Goal: Information Seeking & Learning: Learn about a topic

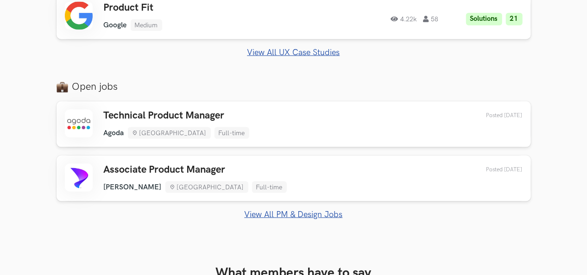
scroll to position [605, 0]
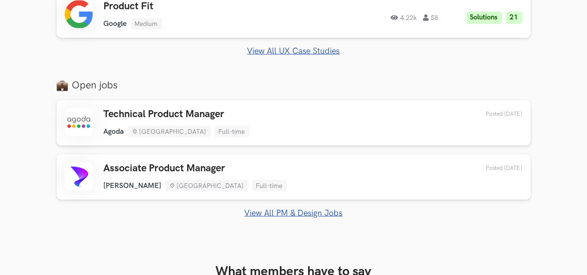
click at [330, 213] on link "View All PM & Design Jobs" at bounding box center [293, 213] width 474 height 10
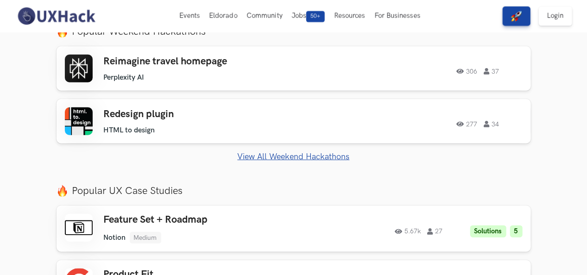
scroll to position [328, 0]
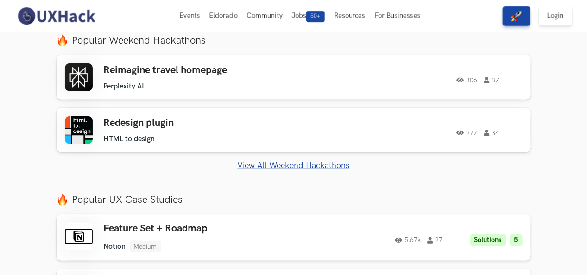
click at [277, 164] on link "View All Weekend Hackathons" at bounding box center [293, 166] width 474 height 10
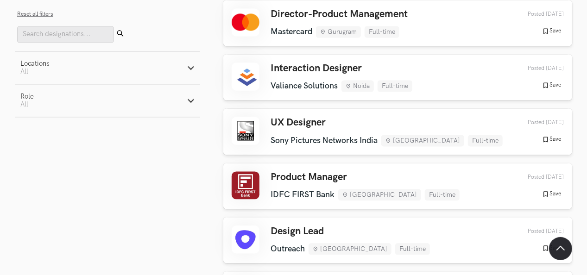
scroll to position [923, 0]
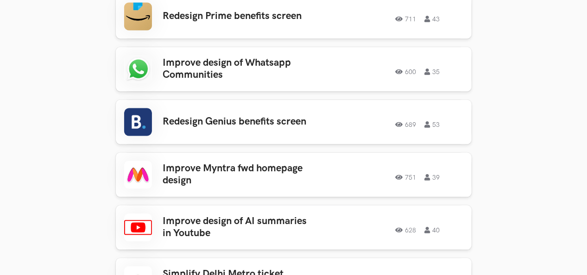
scroll to position [920, 0]
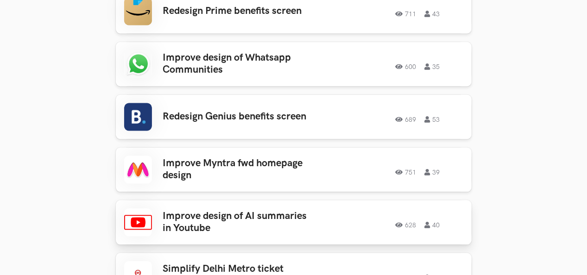
click at [281, 210] on h3 "Improve design of AI summaries in Youtube" at bounding box center [235, 222] width 144 height 25
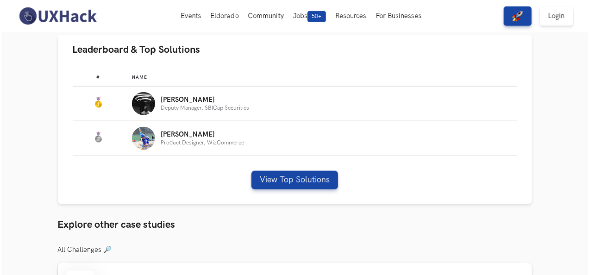
scroll to position [539, 0]
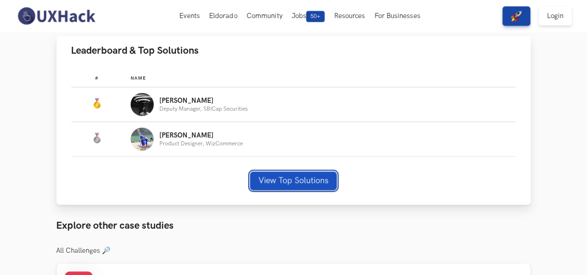
click at [297, 177] on button "View Top Solutions" at bounding box center [293, 181] width 87 height 19
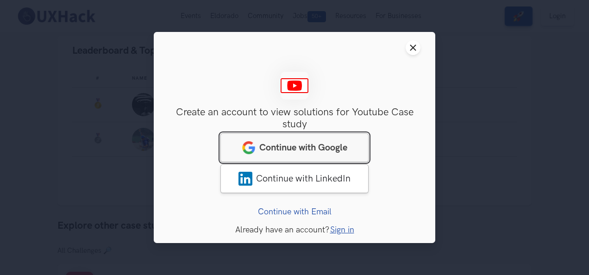
click at [311, 152] on span "Continue with Google" at bounding box center [303, 147] width 88 height 11
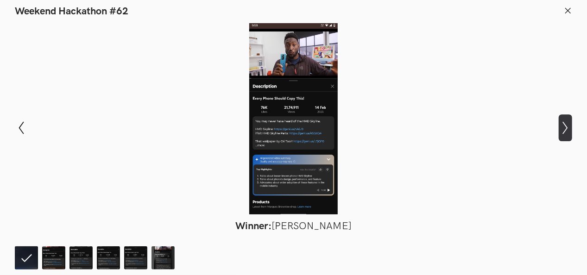
click at [566, 129] on icon at bounding box center [565, 127] width 5 height 13
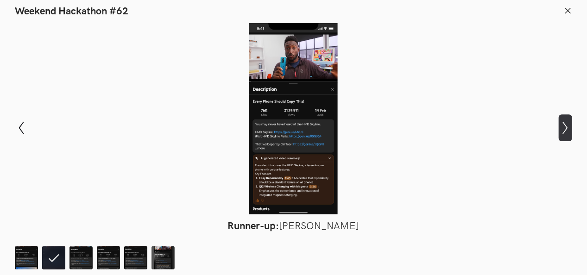
click at [566, 129] on icon at bounding box center [565, 127] width 5 height 13
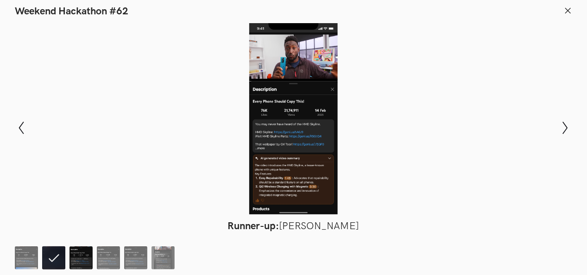
click at [74, 261] on img at bounding box center [80, 257] width 23 height 23
click at [107, 259] on img at bounding box center [108, 257] width 23 height 23
click at [138, 258] on img at bounding box center [135, 257] width 23 height 23
click at [164, 258] on img at bounding box center [162, 257] width 23 height 23
click at [19, 254] on img at bounding box center [26, 257] width 23 height 23
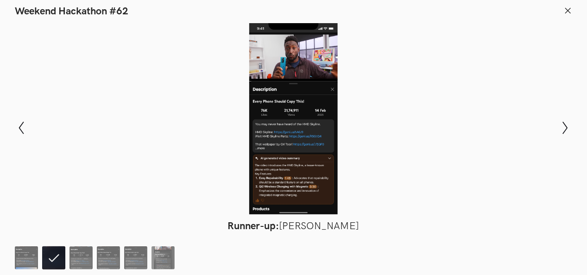
click at [38, 260] on ol at bounding box center [97, 257] width 164 height 23
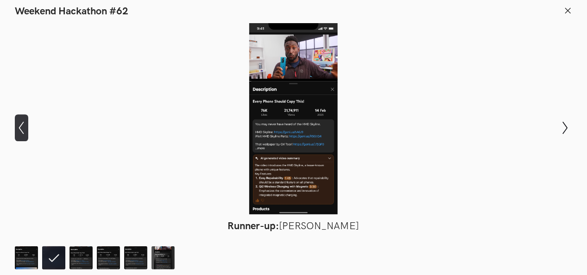
click at [24, 126] on icon "Show previous slide" at bounding box center [21, 127] width 13 height 13
click at [568, 11] on icon at bounding box center [568, 10] width 8 height 8
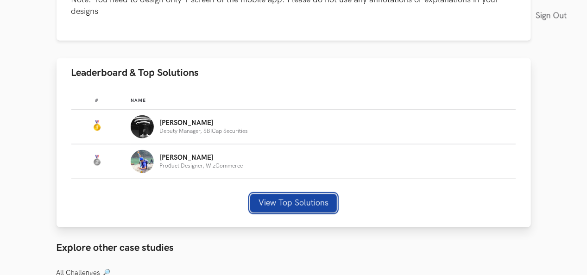
scroll to position [517, 0]
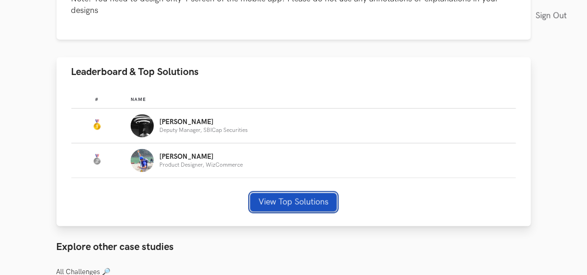
click at [279, 201] on button "View Top Solutions" at bounding box center [293, 202] width 87 height 19
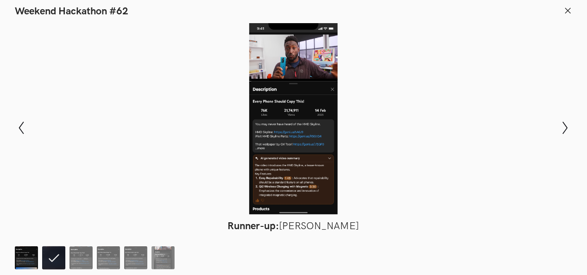
click at [25, 258] on img at bounding box center [26, 257] width 23 height 23
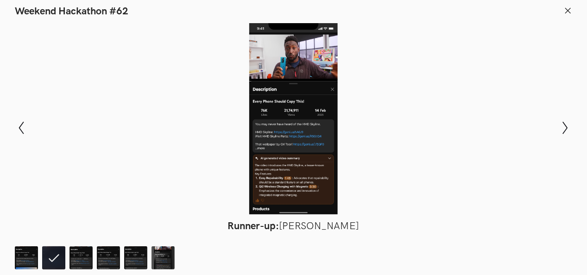
click at [564, 14] on icon at bounding box center [568, 10] width 8 height 8
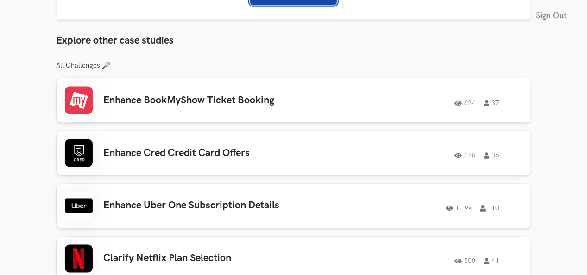
scroll to position [724, 0]
click at [368, 221] on link "Enhance Uber One Subscription Details 1.19k 110 1.19k 110" at bounding box center [293, 205] width 474 height 44
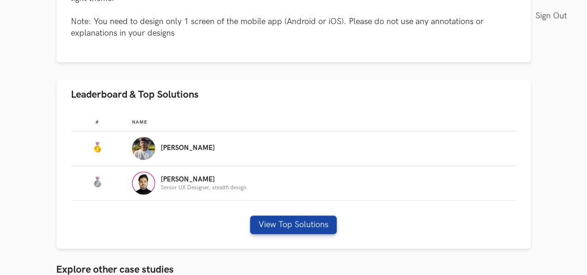
scroll to position [498, 0]
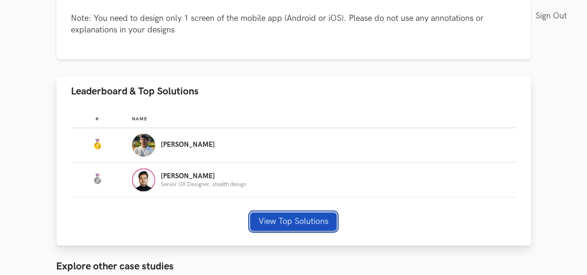
click at [329, 225] on button "View Top Solutions" at bounding box center [293, 222] width 87 height 19
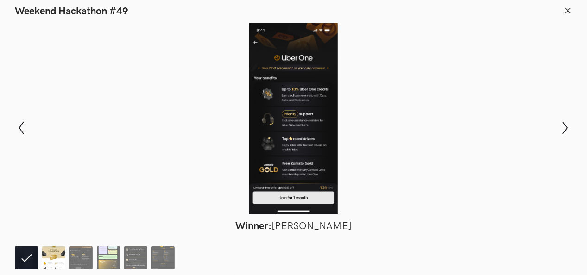
click at [50, 257] on img at bounding box center [53, 257] width 23 height 23
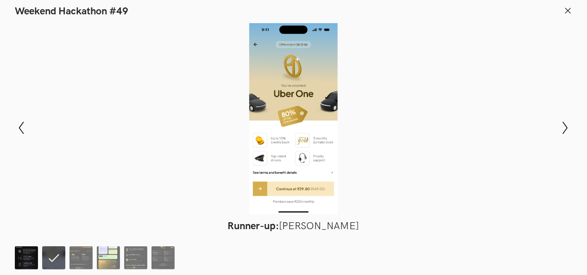
click at [21, 250] on img at bounding box center [26, 257] width 23 height 23
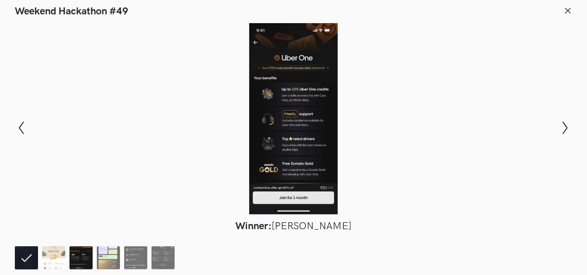
click at [84, 256] on img at bounding box center [80, 257] width 23 height 23
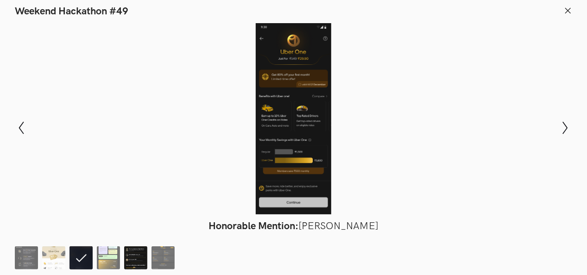
click at [134, 257] on img at bounding box center [135, 257] width 23 height 23
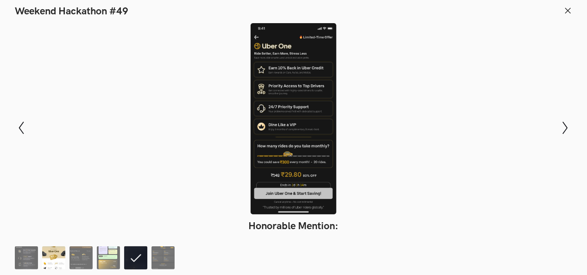
click at [54, 261] on img at bounding box center [53, 257] width 23 height 23
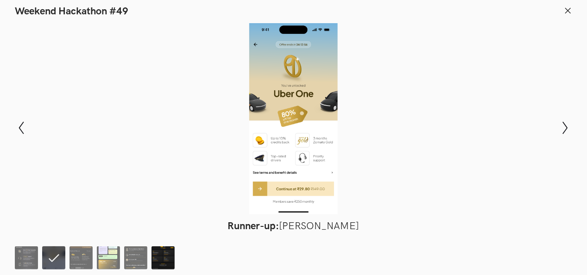
click at [174, 258] on img at bounding box center [162, 257] width 23 height 23
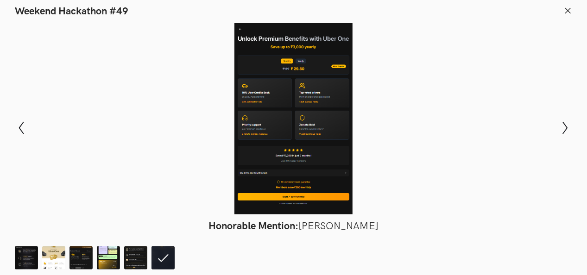
click at [565, 11] on icon at bounding box center [568, 10] width 8 height 8
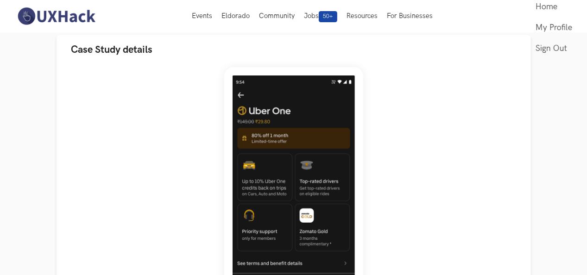
scroll to position [0, 0]
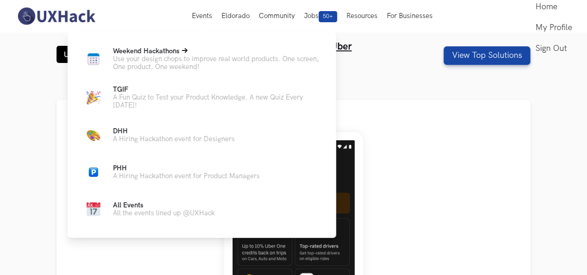
click at [179, 67] on p "Use your design chops to improve real world products. One screen, One product, …" at bounding box center [217, 63] width 208 height 16
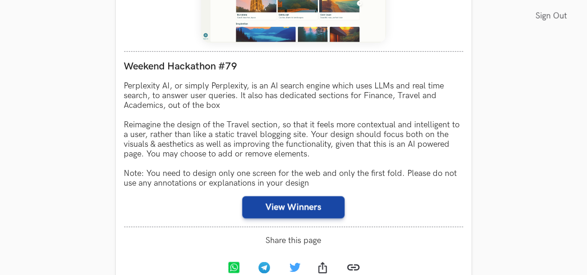
scroll to position [513, 0]
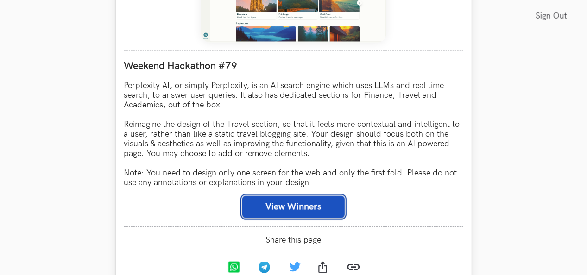
click at [259, 208] on button "View Winners" at bounding box center [293, 207] width 102 height 22
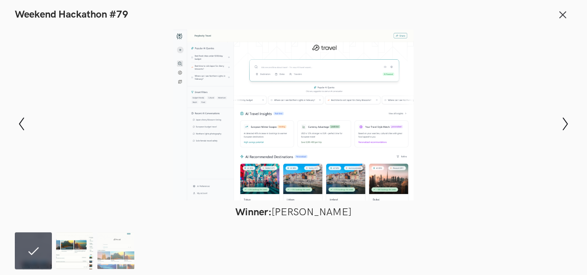
click at [74, 253] on img at bounding box center [74, 250] width 37 height 37
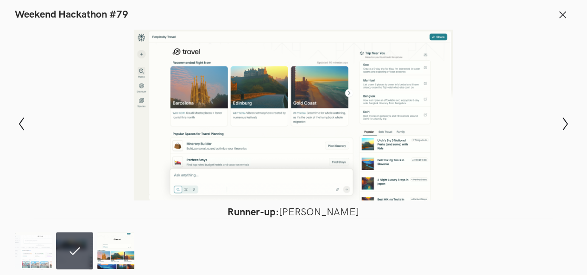
click at [107, 259] on img at bounding box center [115, 250] width 37 height 37
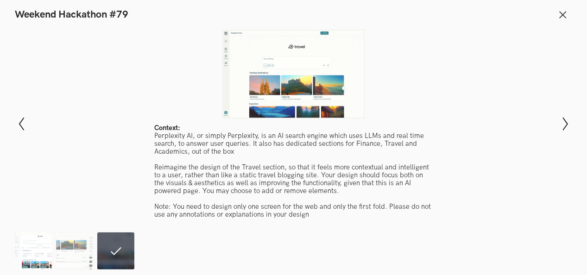
click at [43, 257] on img at bounding box center [33, 250] width 37 height 37
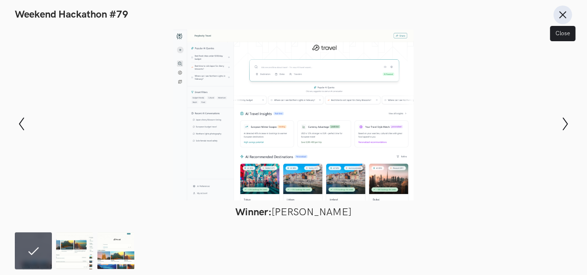
click at [559, 12] on icon at bounding box center [563, 15] width 10 height 10
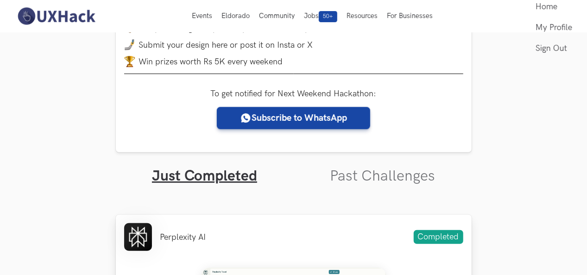
scroll to position [165, 0]
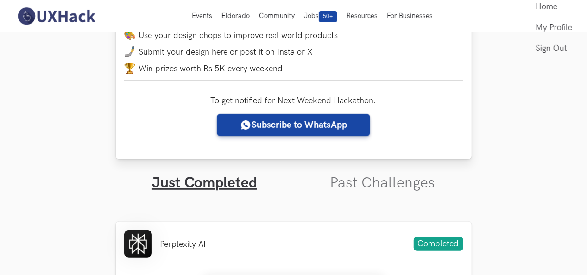
click at [470, 115] on div "Weekend Hackathons One screen, one product, one weekend Use your design chops t…" at bounding box center [294, 17] width 356 height 283
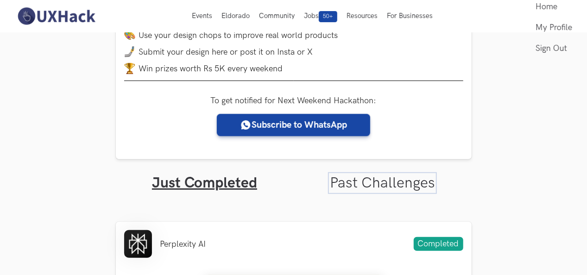
click at [408, 185] on link "Past Challenges" at bounding box center [382, 183] width 105 height 18
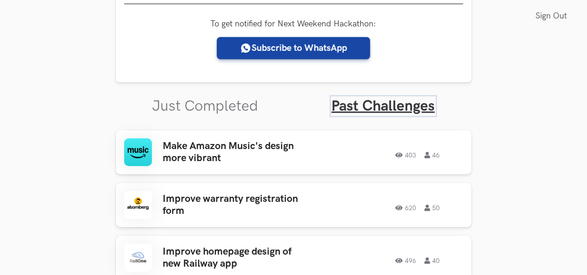
scroll to position [242, 0]
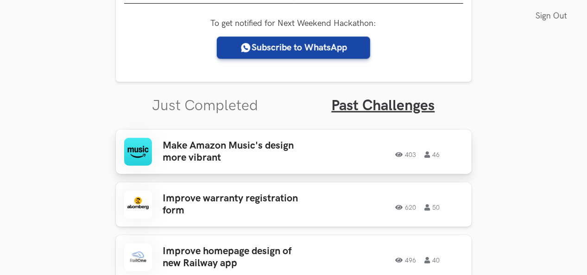
click at [369, 161] on div "Make Amazon Music's design more vibrant 403 46 403 46" at bounding box center [293, 152] width 339 height 28
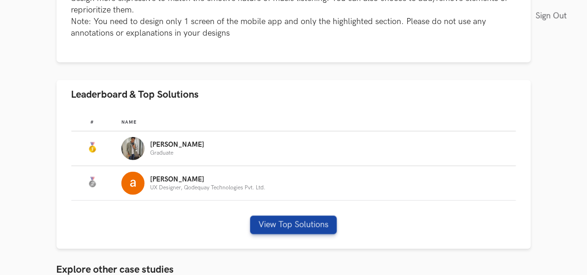
scroll to position [464, 0]
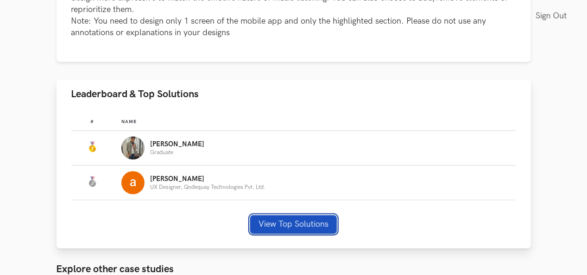
click at [310, 227] on button "View Top Solutions" at bounding box center [293, 224] width 87 height 19
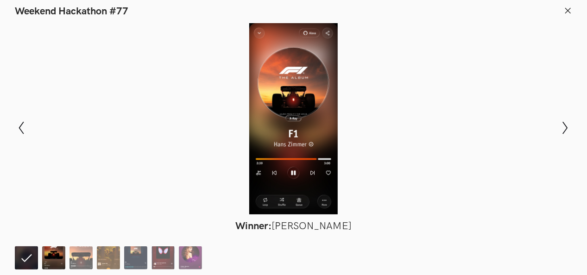
click at [57, 252] on img at bounding box center [53, 257] width 23 height 23
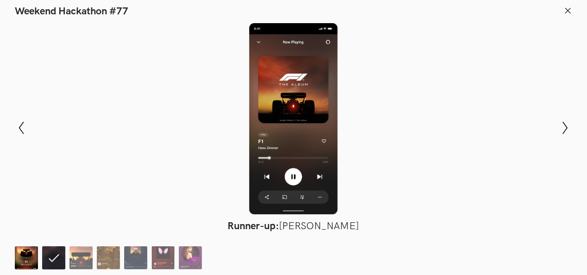
click at [25, 257] on img at bounding box center [26, 257] width 23 height 23
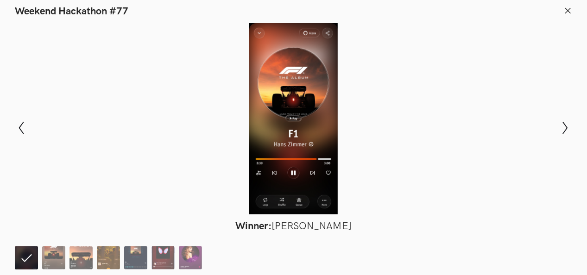
click at [93, 256] on ol at bounding box center [110, 257] width 191 height 23
click at [80, 256] on img at bounding box center [80, 257] width 23 height 23
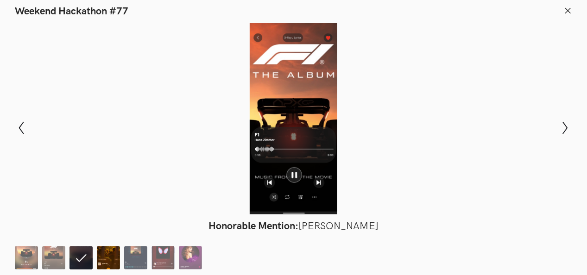
click at [104, 257] on img at bounding box center [108, 257] width 23 height 23
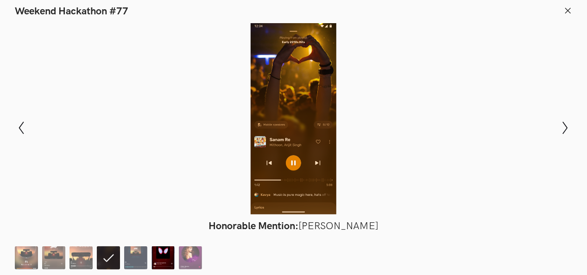
click at [168, 257] on img at bounding box center [162, 257] width 23 height 23
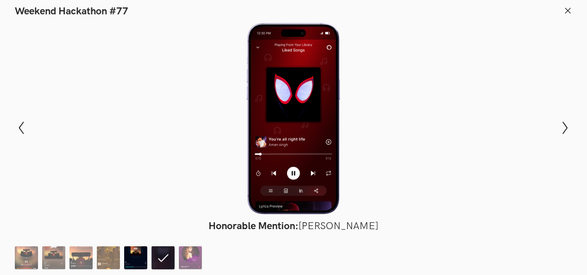
click at [126, 255] on img at bounding box center [135, 257] width 23 height 23
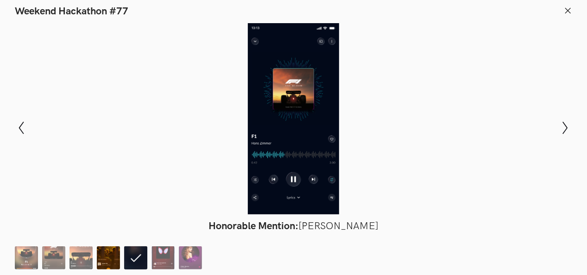
click at [106, 255] on img at bounding box center [108, 257] width 23 height 23
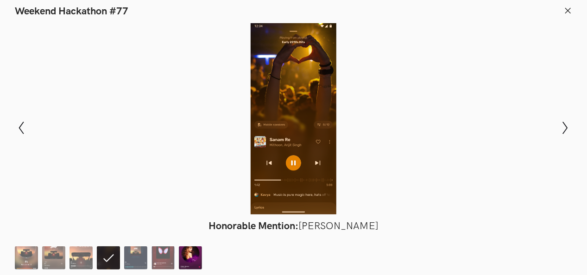
click at [196, 252] on img at bounding box center [190, 257] width 23 height 23
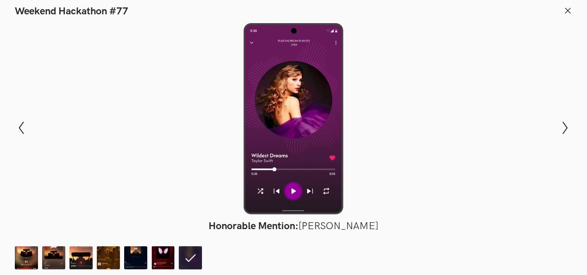
click at [566, 12] on line at bounding box center [567, 10] width 5 height 5
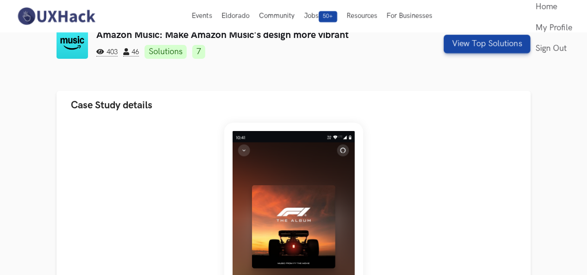
scroll to position [0, 0]
